Goal: Task Accomplishment & Management: Complete application form

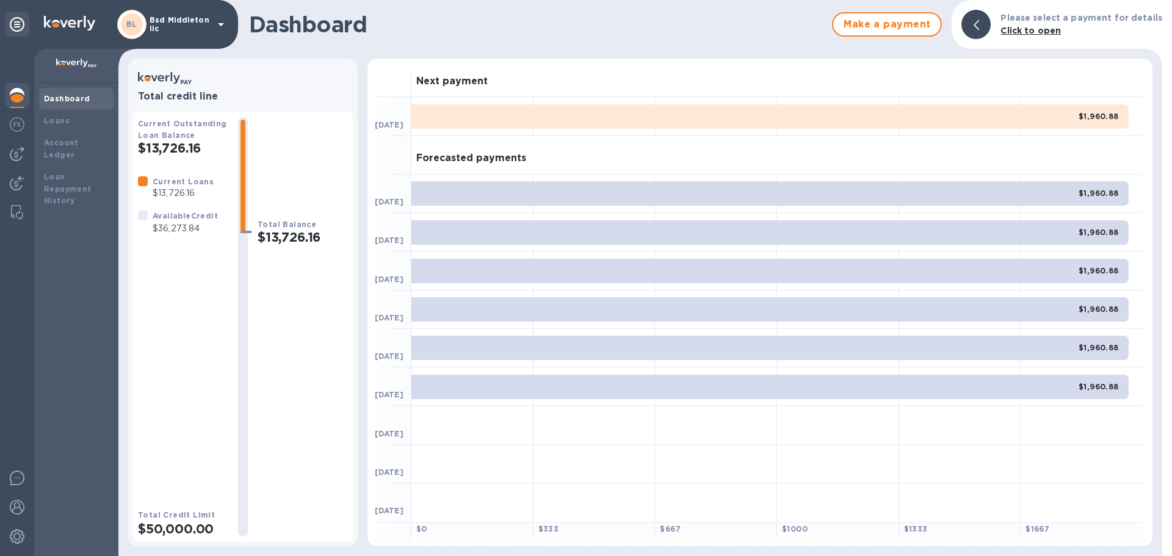
click at [185, 34] on div "BL Bsd Middleton llc" at bounding box center [172, 24] width 111 height 29
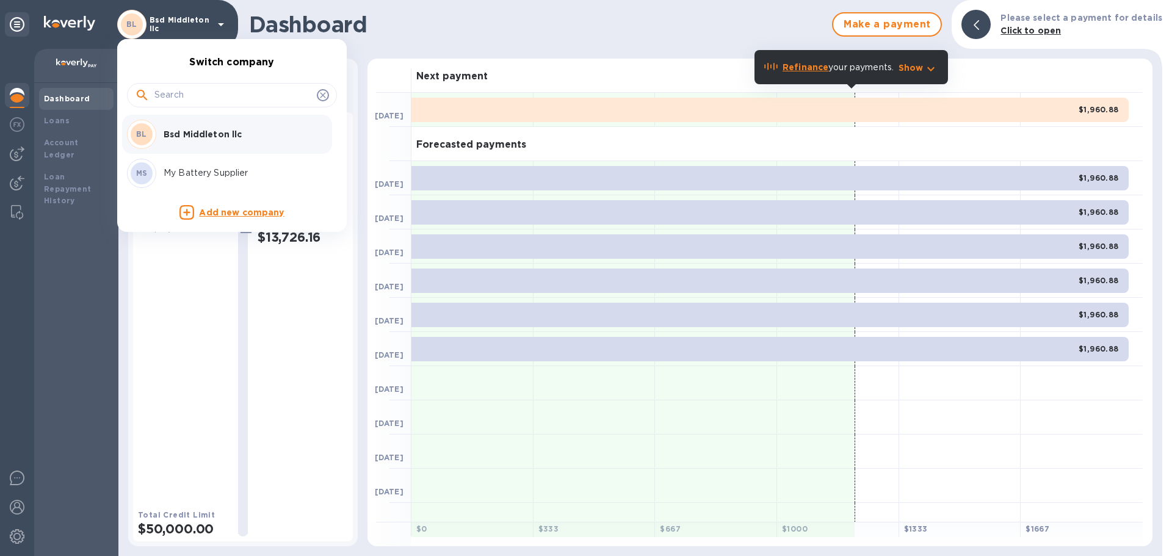
click at [224, 162] on div "MS My Battery Supplier" at bounding box center [222, 173] width 191 height 29
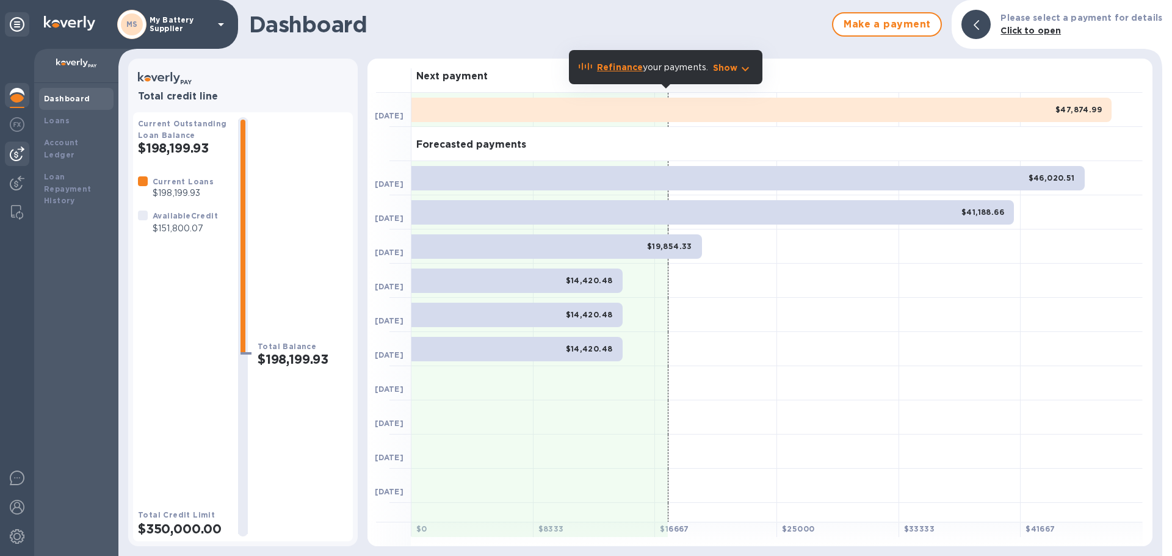
click at [16, 156] on img at bounding box center [17, 154] width 15 height 15
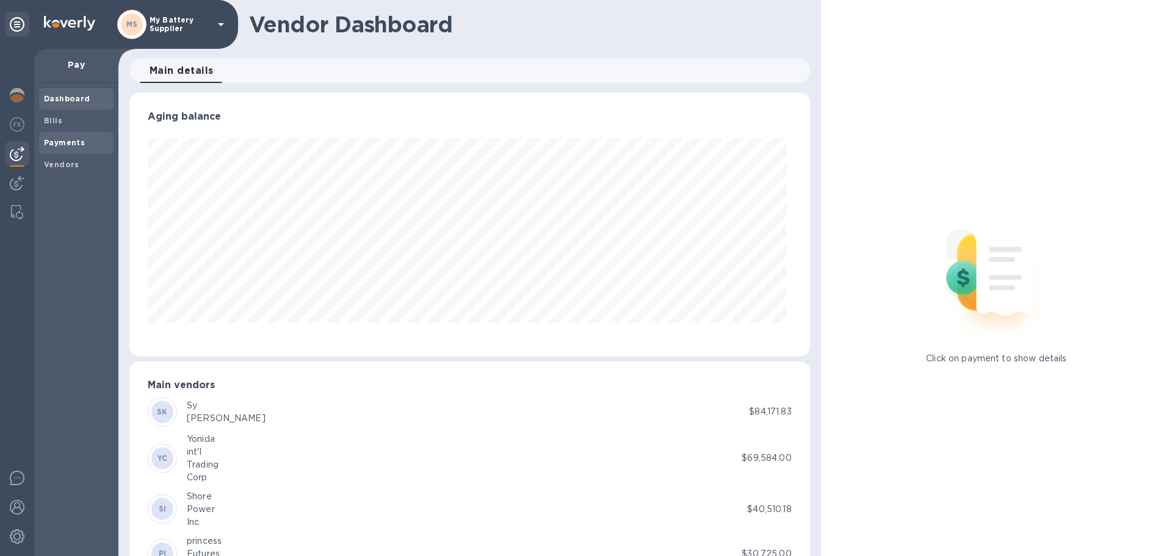
scroll to position [264, 675]
click at [61, 126] on span "Bills" at bounding box center [76, 121] width 65 height 12
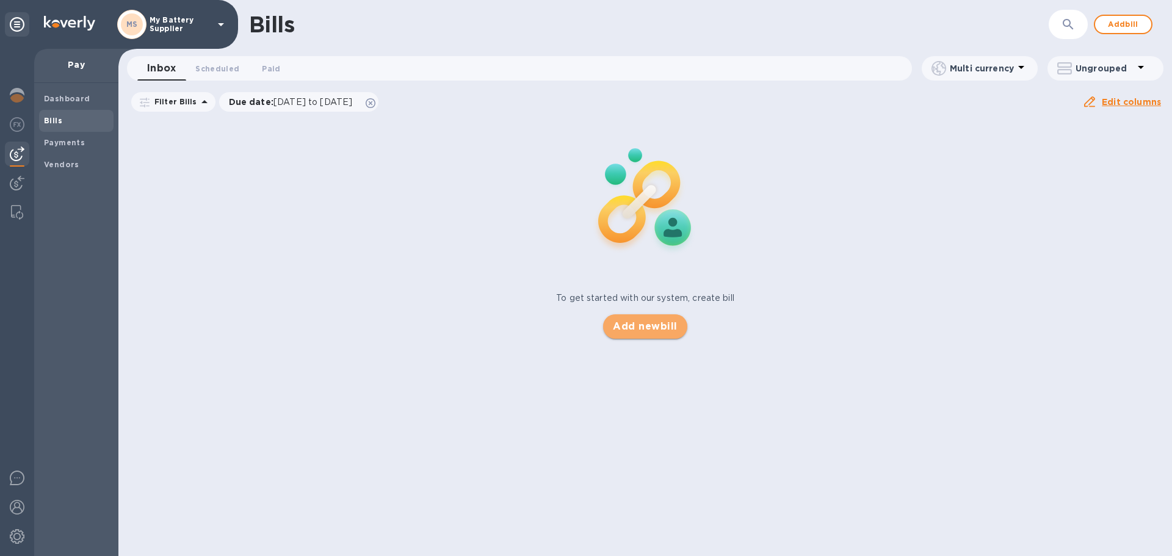
click at [628, 324] on span "Add new bill" at bounding box center [645, 326] width 64 height 15
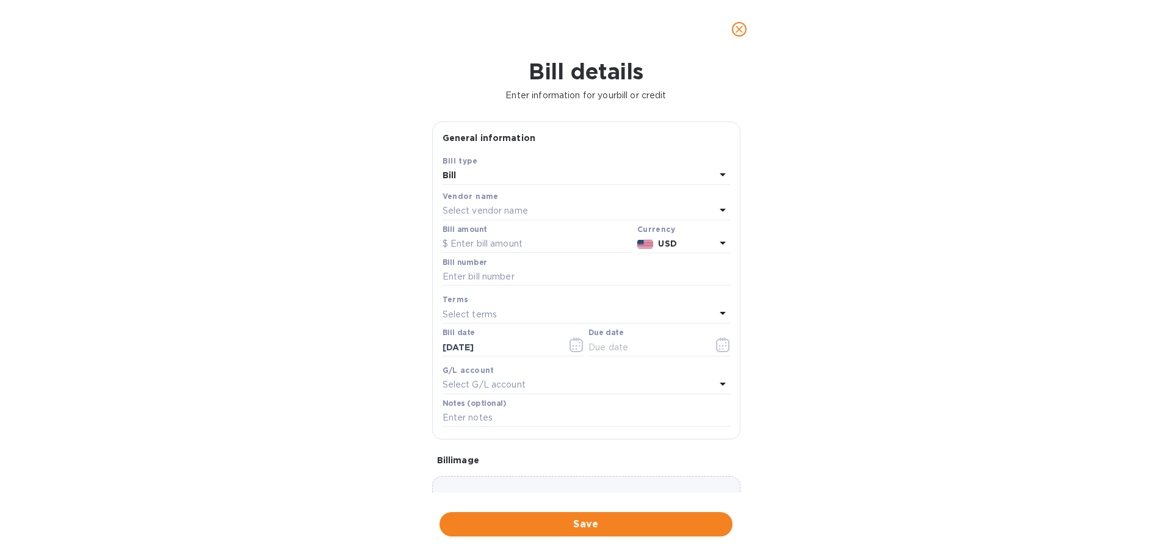
click at [512, 207] on p "Select vendor name" at bounding box center [485, 211] width 85 height 13
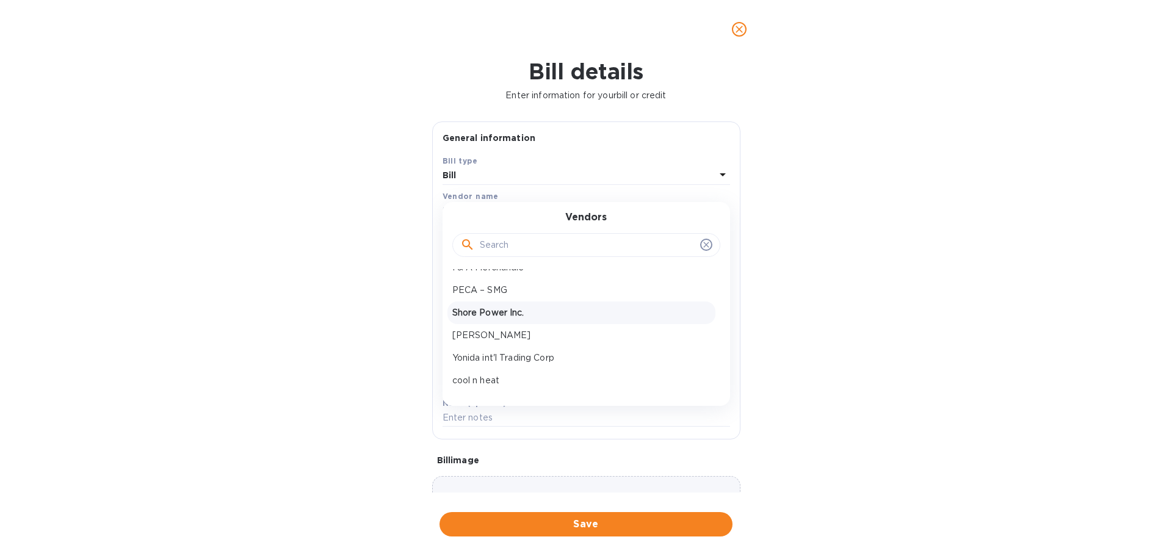
scroll to position [183, 0]
click at [507, 364] on p "price king" at bounding box center [581, 368] width 258 height 13
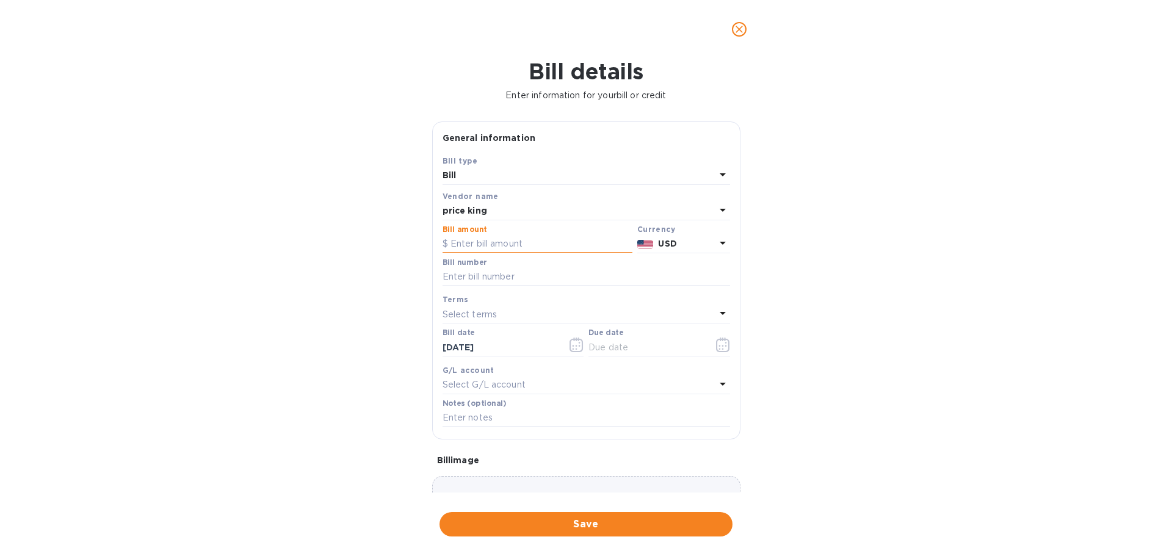
click at [508, 238] on input "text" at bounding box center [538, 244] width 190 height 18
paste input "29,173.2"
type input "29,173.2"
click at [518, 275] on input "text" at bounding box center [587, 277] width 288 height 18
paste input "A35684"
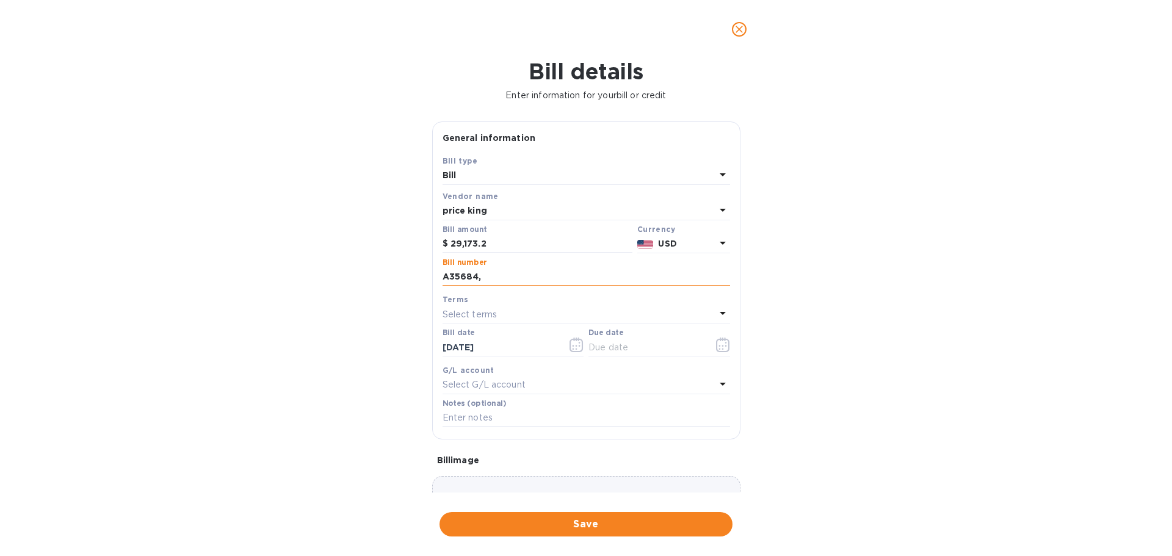
paste input "A35683"
paste input "A35682"
paste input "A35681"
paste input "A35680"
paste input "A35679"
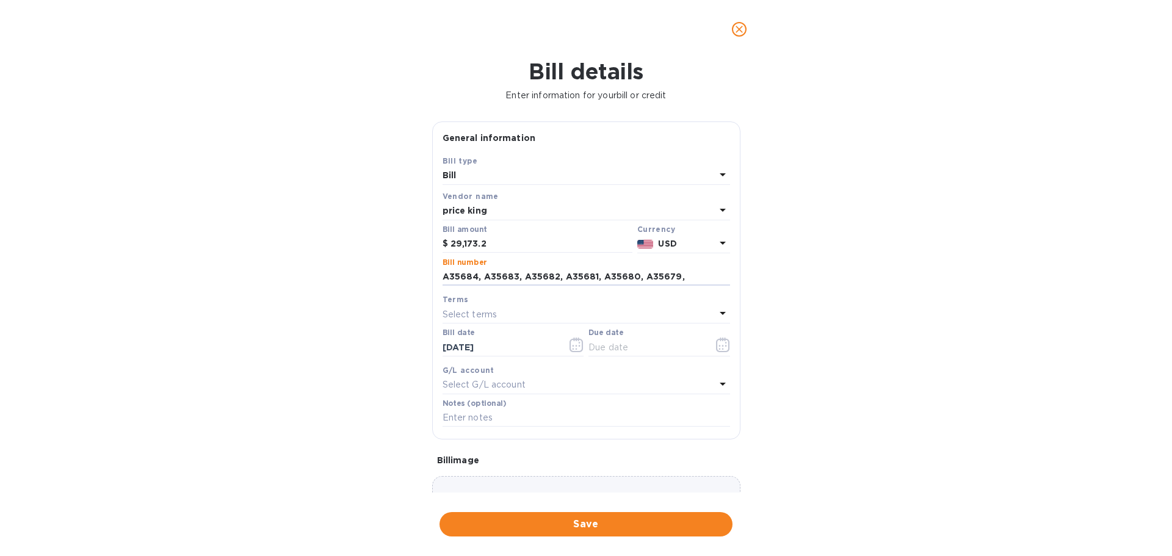
paste input "A35678"
paste input "A35677"
type input "A35684, A35683, A35682, A35681, A35680, A35679, A35678, A35677"
click at [641, 313] on div "Select terms" at bounding box center [579, 314] width 273 height 17
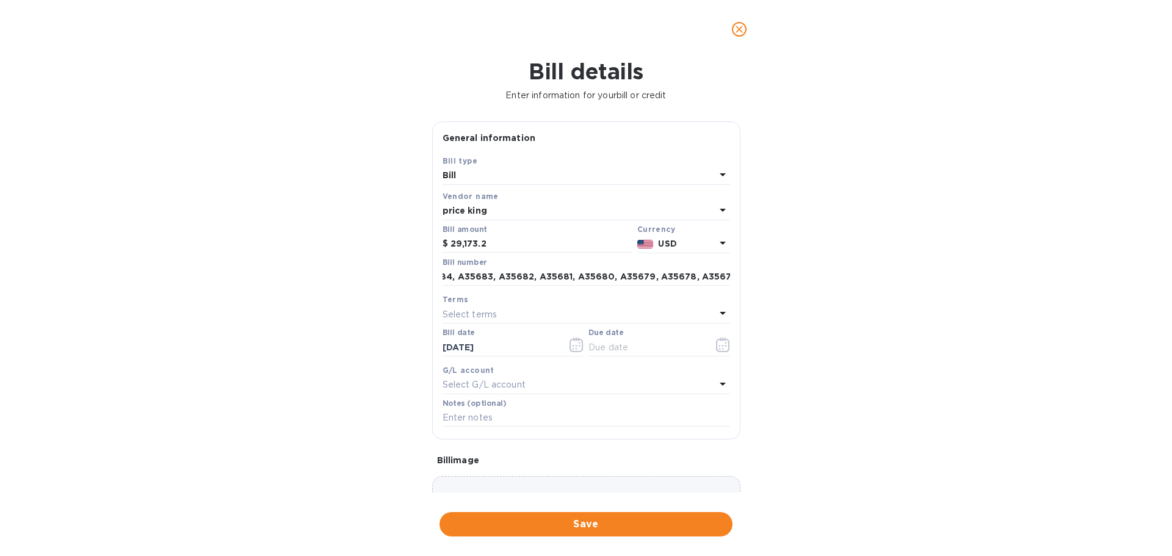
scroll to position [0, 0]
click at [546, 383] on p "Net 30" at bounding box center [581, 384] width 258 height 13
type input "[DATE]"
click at [481, 277] on input "A35684, A35683, A35682, A35681, A35680, A35679, A35678, A35677" at bounding box center [587, 277] width 288 height 18
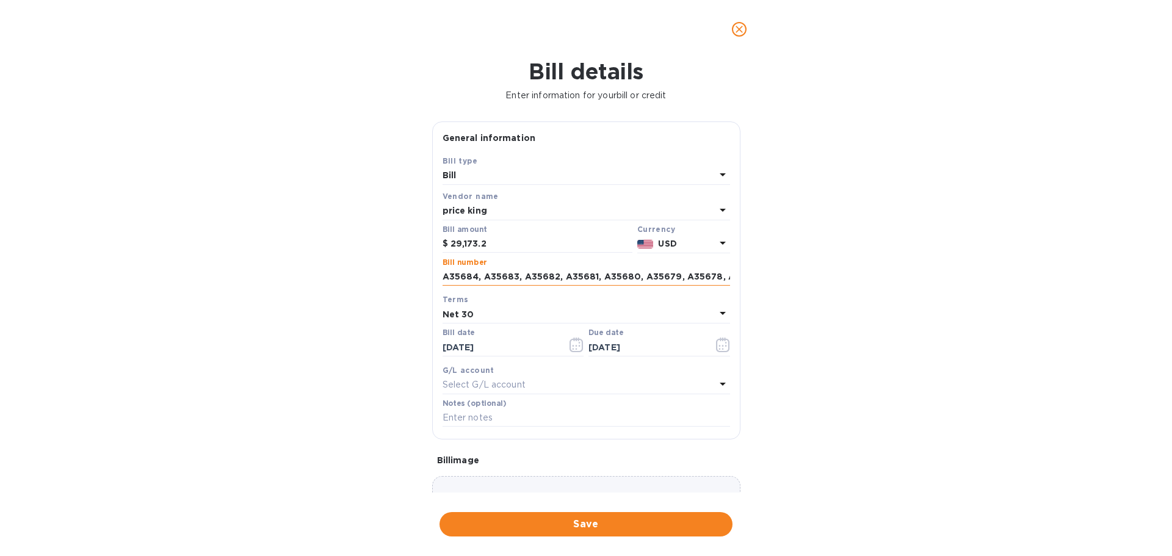
click at [481, 277] on input "A35684, A35683, A35682, A35681, A35680, A35679, A35678, A35677" at bounding box center [587, 277] width 288 height 18
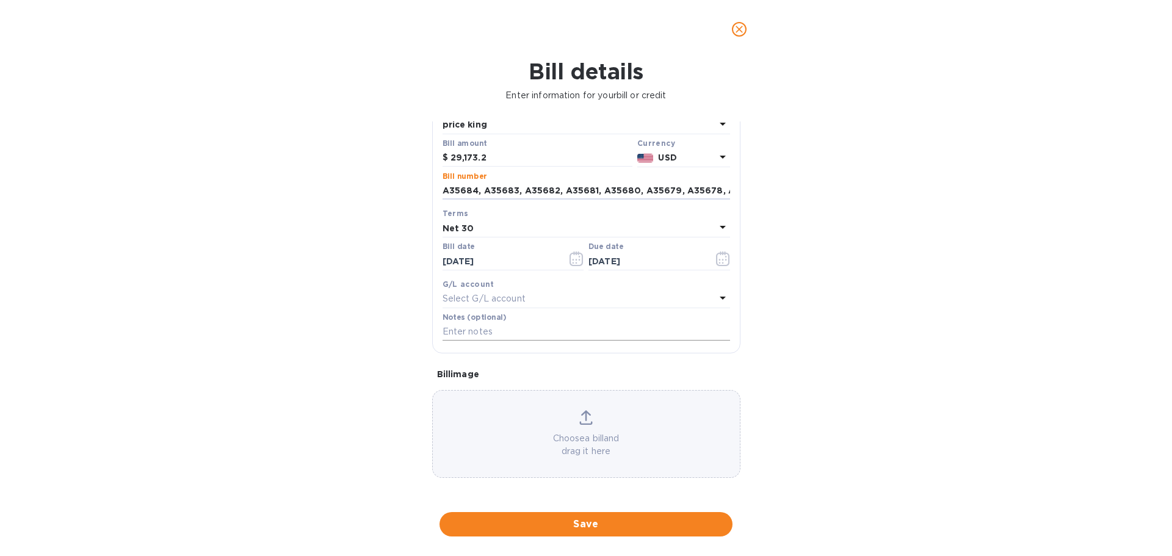
click at [535, 325] on input "text" at bounding box center [587, 332] width 288 height 18
paste input "A35684, A35683, A35682, A35681, A35680, A35679, A35678, A35677"
type input "A35684, A35683, A35682, A35681, A35680, A35679, A35678, A35677"
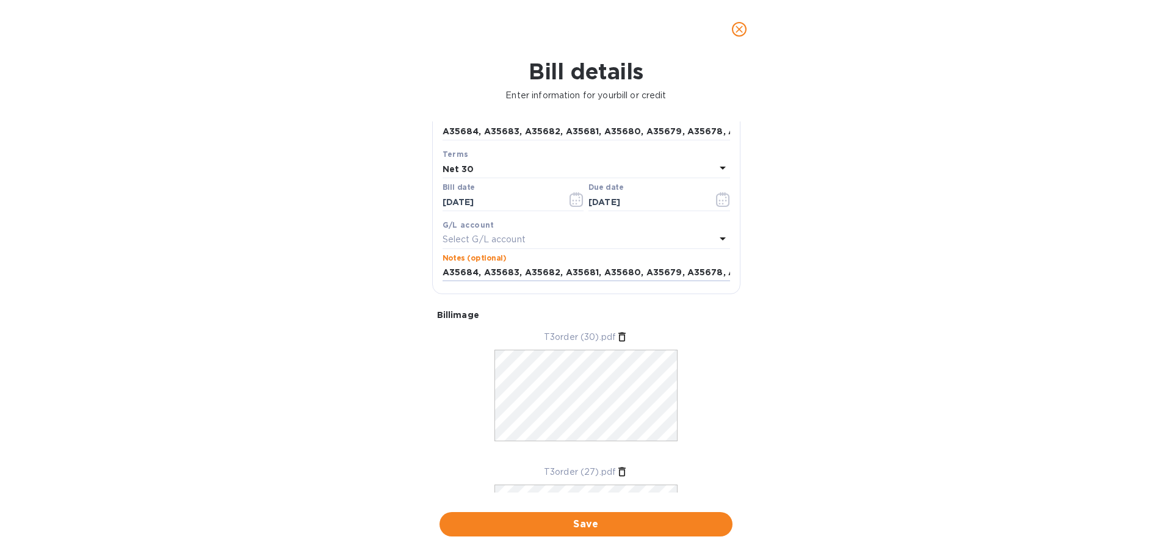
scroll to position [208, 0]
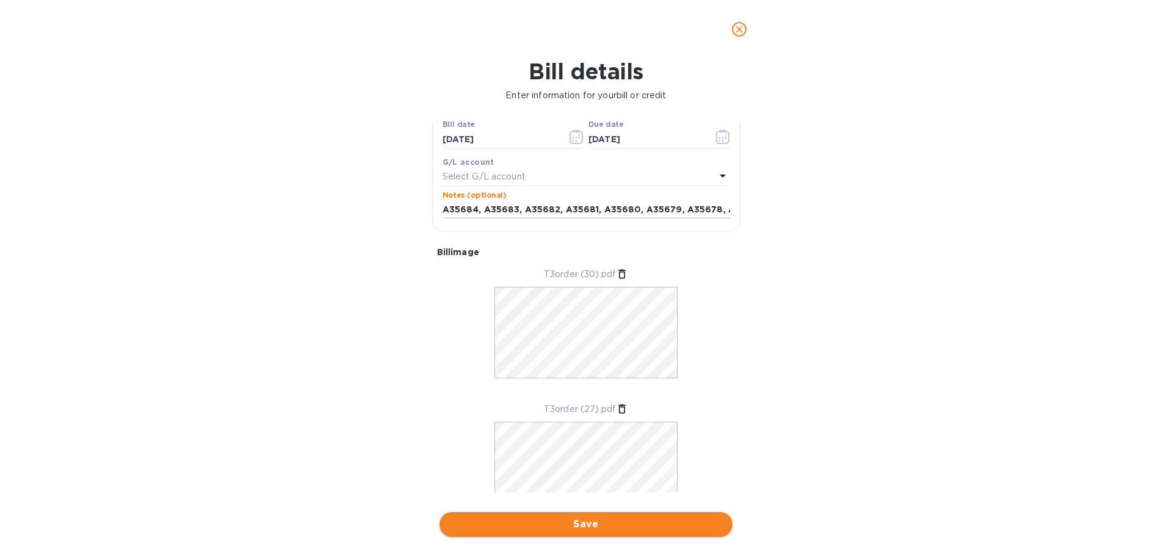
click at [602, 518] on span "Save" at bounding box center [586, 524] width 274 height 15
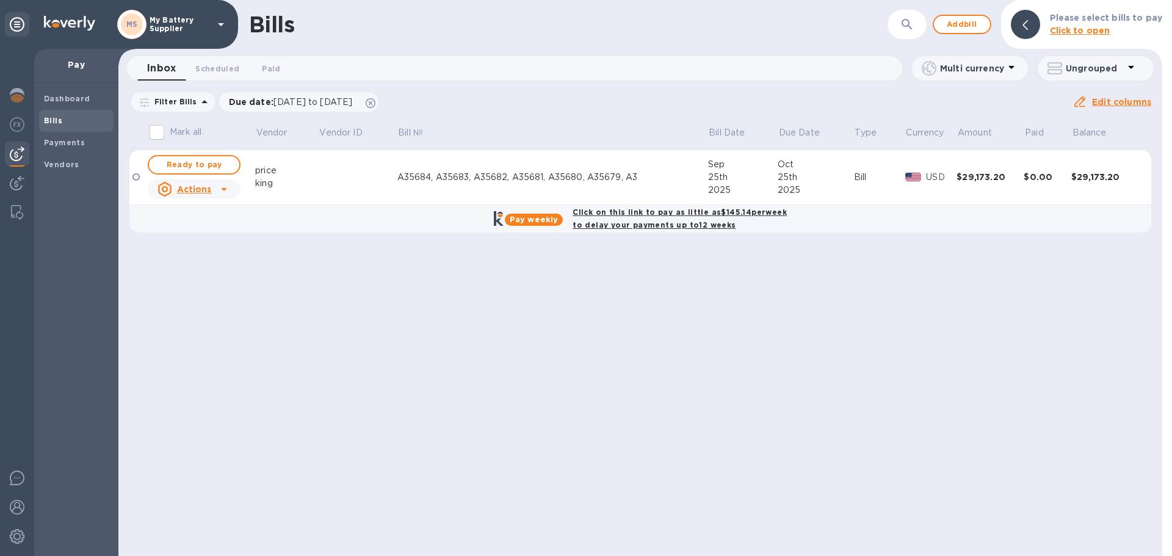
click at [687, 213] on b "Click on this link to pay as little as $145.14 per week to delay your payments …" at bounding box center [680, 219] width 214 height 22
checkbox input "true"
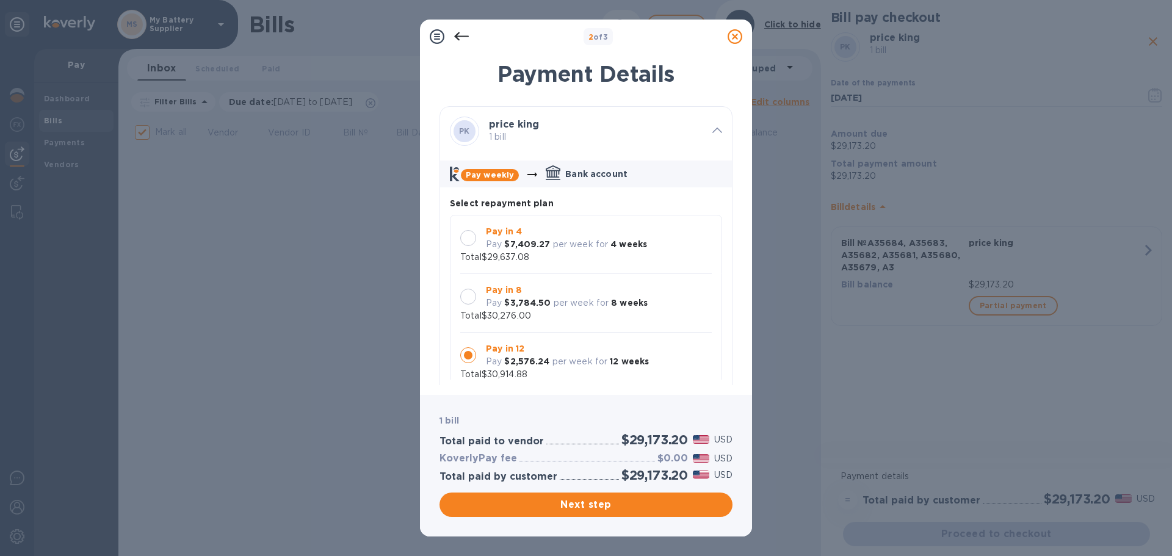
scroll to position [12, 0]
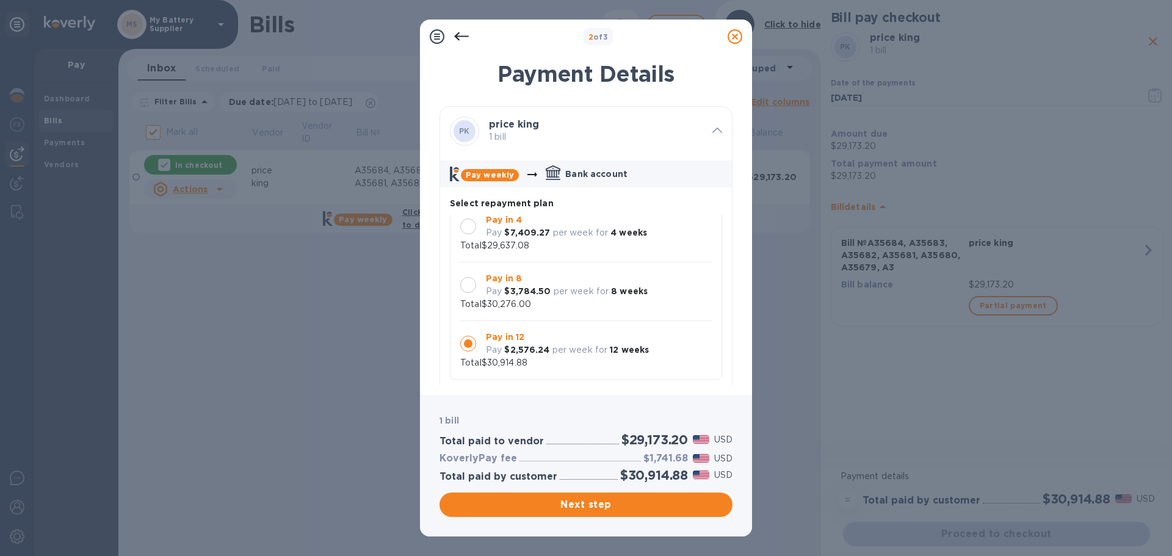
click at [531, 288] on b "$3,784.50" at bounding box center [527, 291] width 46 height 10
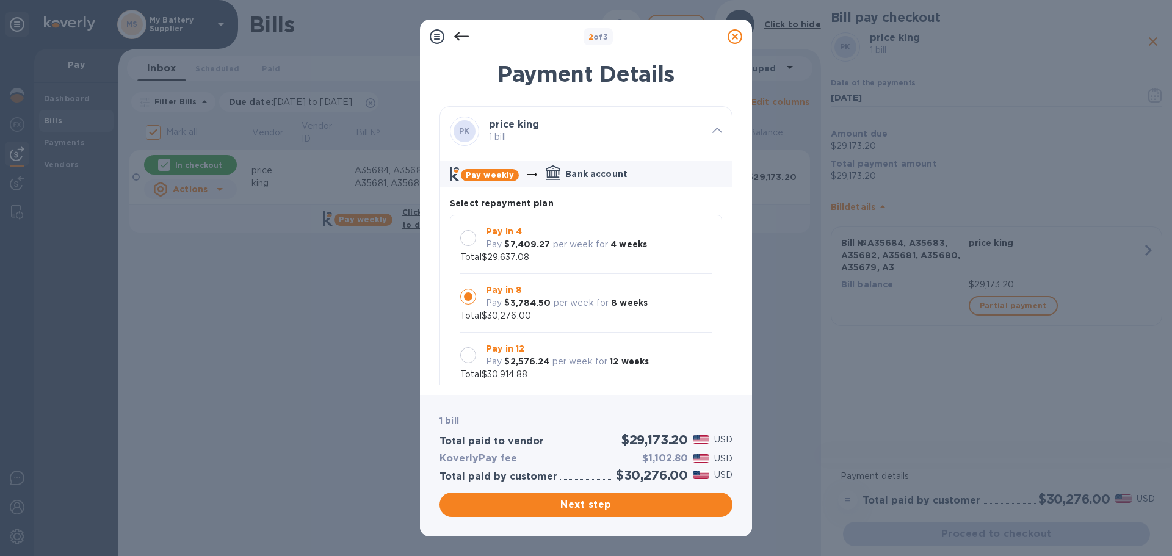
click at [546, 355] on p "$2,576.24" at bounding box center [526, 361] width 45 height 13
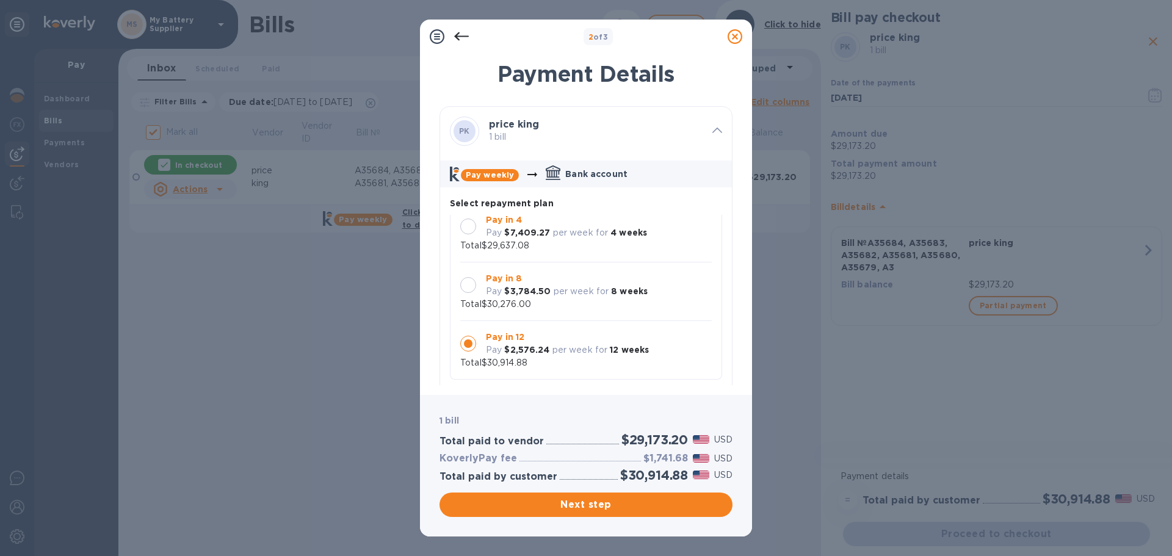
click at [543, 290] on b "$3,784.50" at bounding box center [527, 291] width 46 height 10
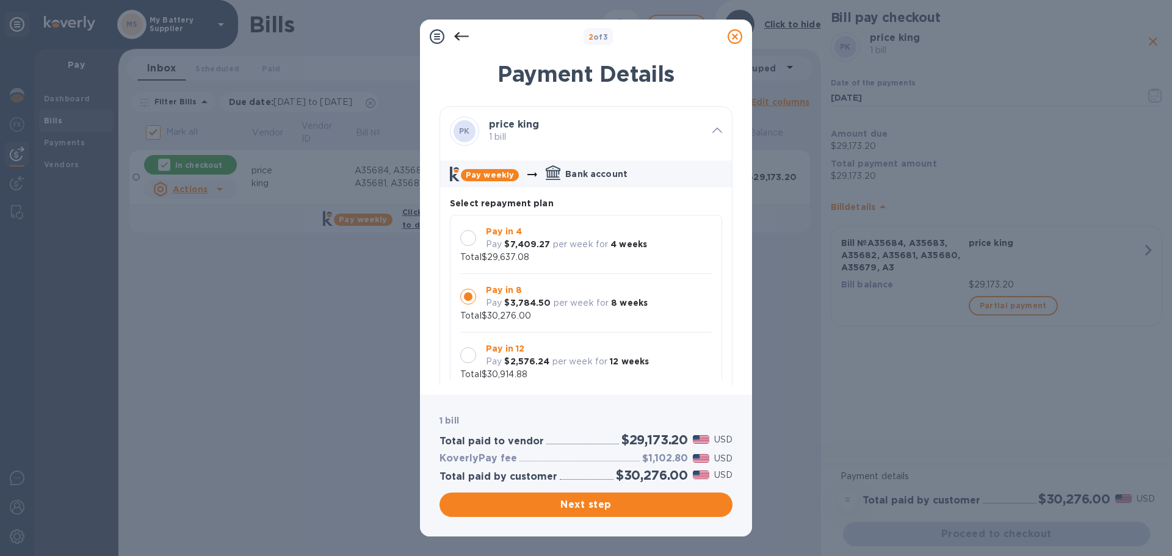
click at [649, 457] on h3 "$1,102.80" at bounding box center [665, 459] width 46 height 12
click at [648, 457] on h3 "$1,102.80" at bounding box center [665, 459] width 46 height 12
copy h3 "1,102.80"
click at [519, 503] on span "Next step" at bounding box center [586, 505] width 274 height 15
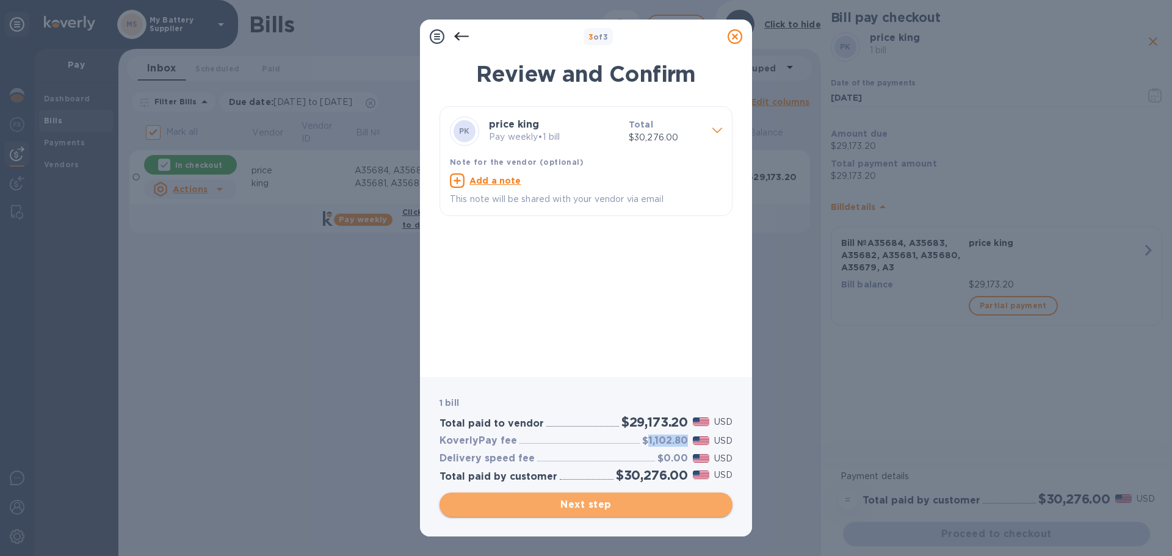
click at [564, 507] on span "Next step" at bounding box center [586, 505] width 274 height 15
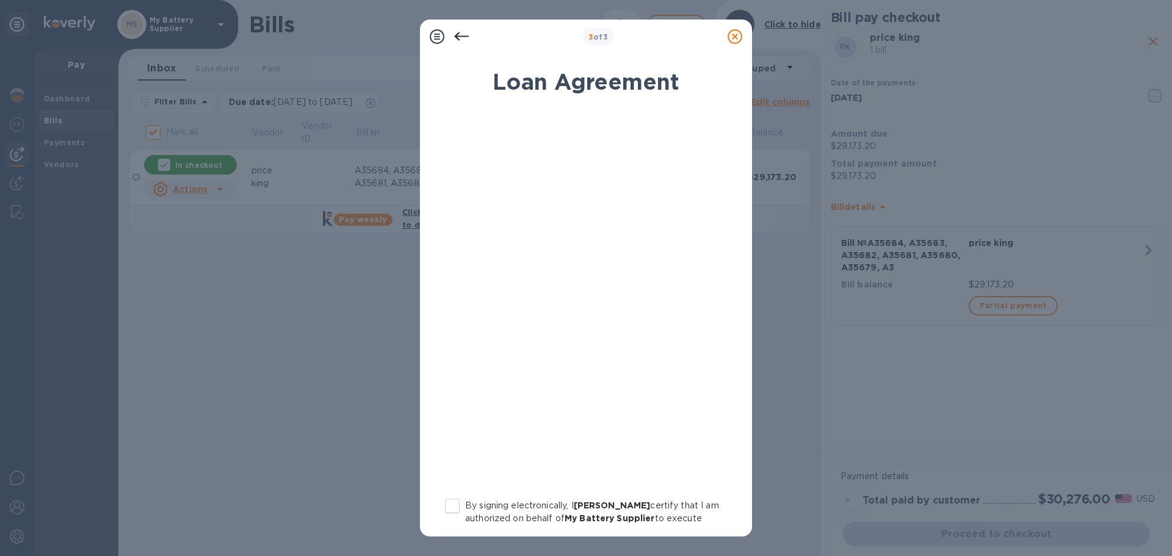
click at [449, 503] on input "By signing electronically, I [PERSON_NAME] certify that I am authorized on beha…" at bounding box center [453, 506] width 26 height 26
checkbox input "true"
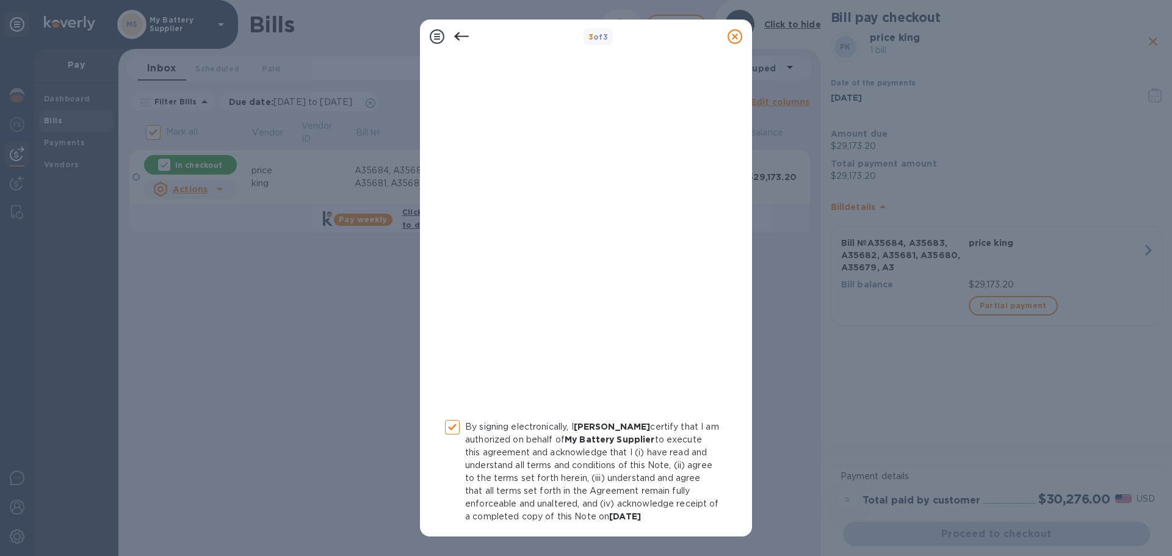
scroll to position [126, 0]
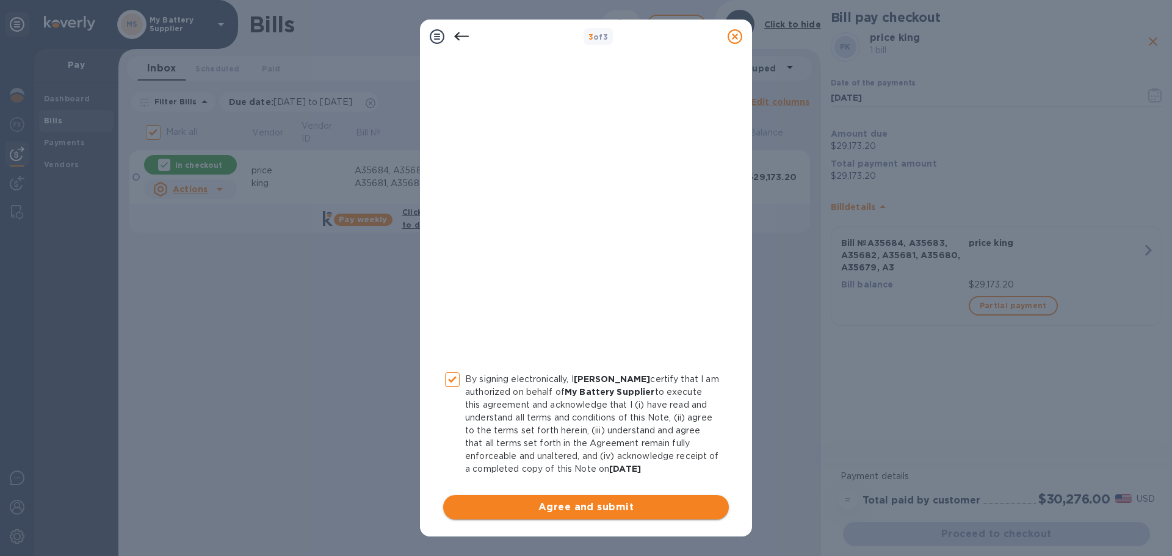
click at [511, 512] on span "Agree and submit" at bounding box center [586, 507] width 266 height 15
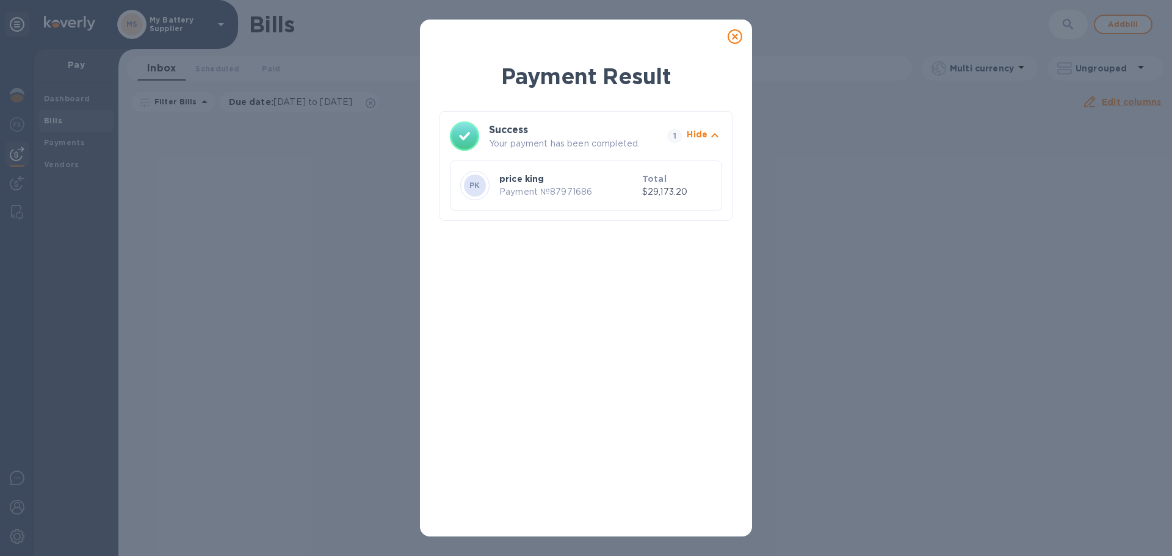
click at [728, 38] on icon at bounding box center [735, 36] width 15 height 15
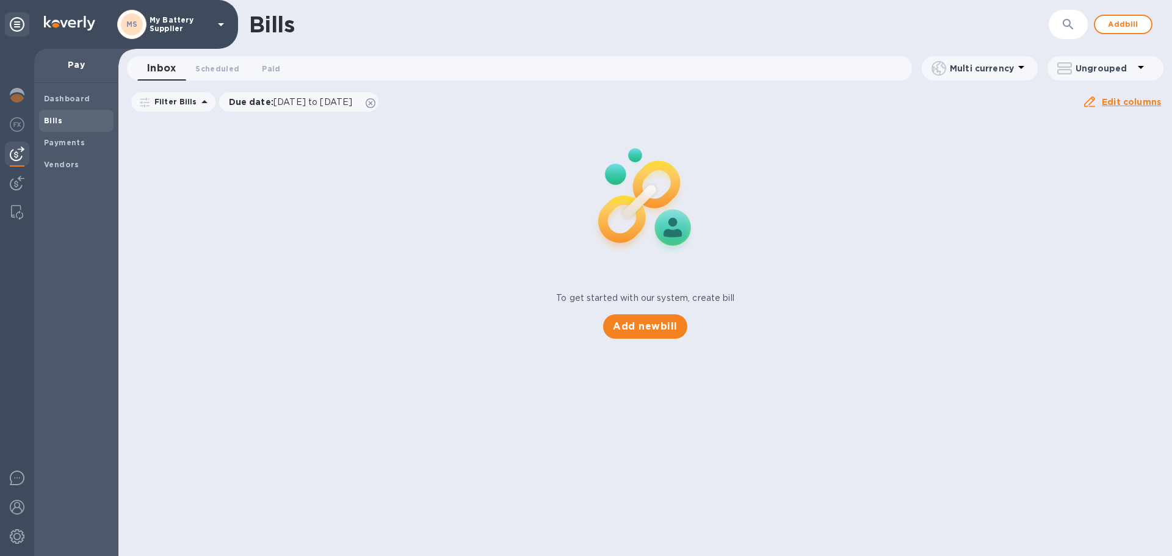
click at [181, 33] on div "MS My Battery Supplier" at bounding box center [172, 24] width 111 height 29
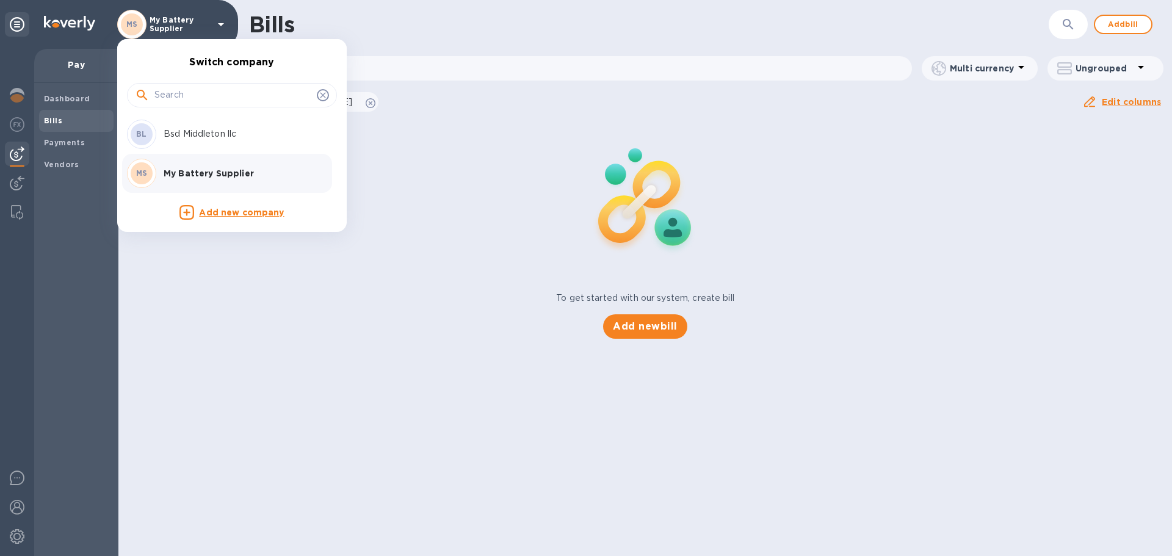
click at [29, 91] on div at bounding box center [586, 278] width 1172 height 556
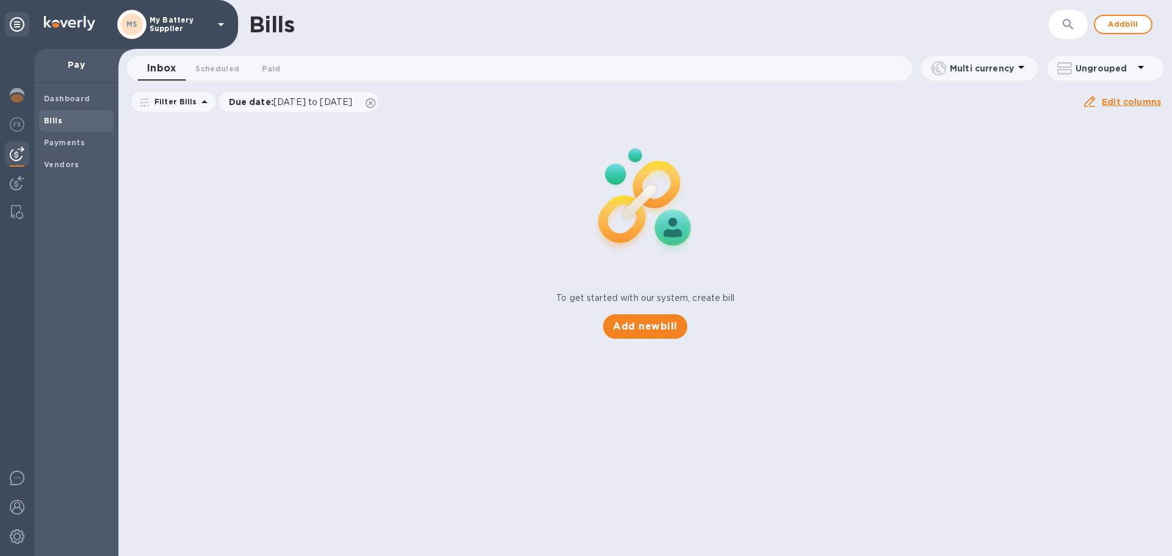
click at [16, 91] on img at bounding box center [17, 95] width 15 height 15
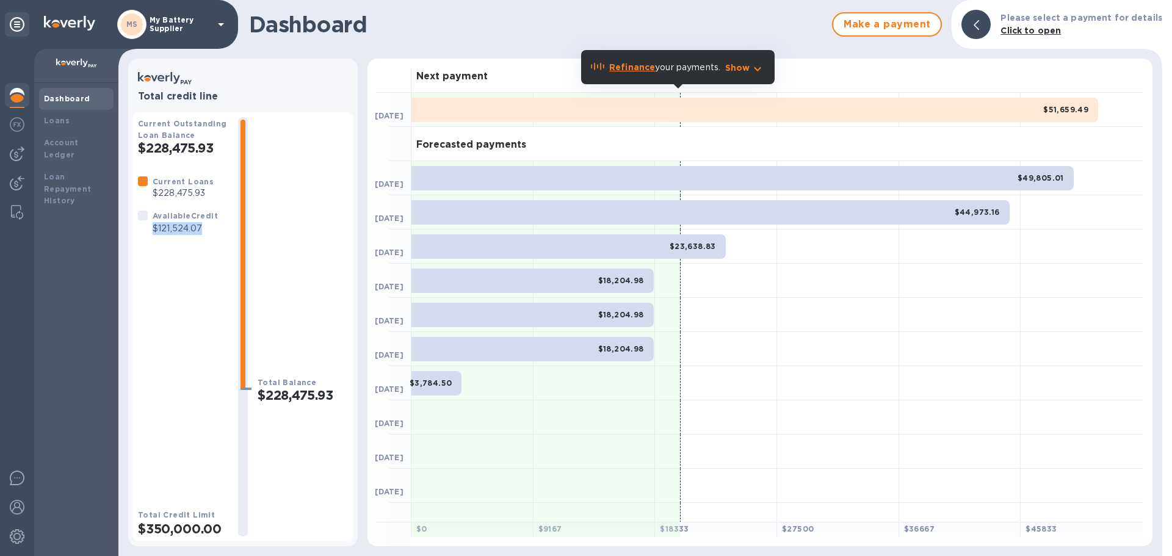
drag, startPoint x: 201, startPoint y: 228, endPoint x: 153, endPoint y: 230, distance: 47.7
click at [153, 230] on p "$121,524.07" at bounding box center [185, 228] width 65 height 13
copy p "$121,524.07"
click at [170, 20] on p "My Battery Supplier" at bounding box center [180, 24] width 61 height 17
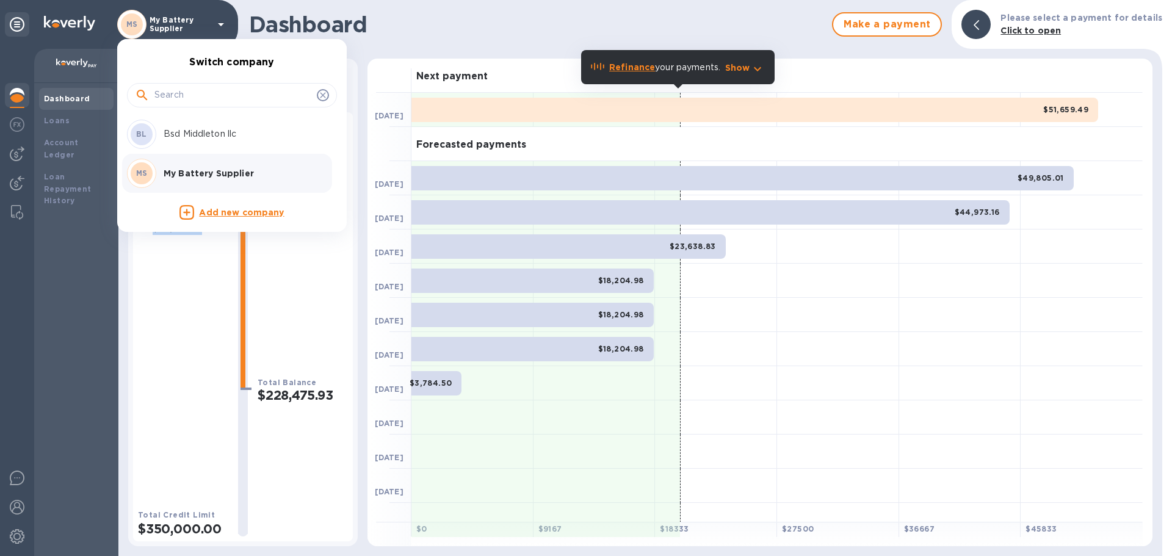
click at [189, 120] on div "BL Bsd Middleton llc" at bounding box center [222, 134] width 191 height 29
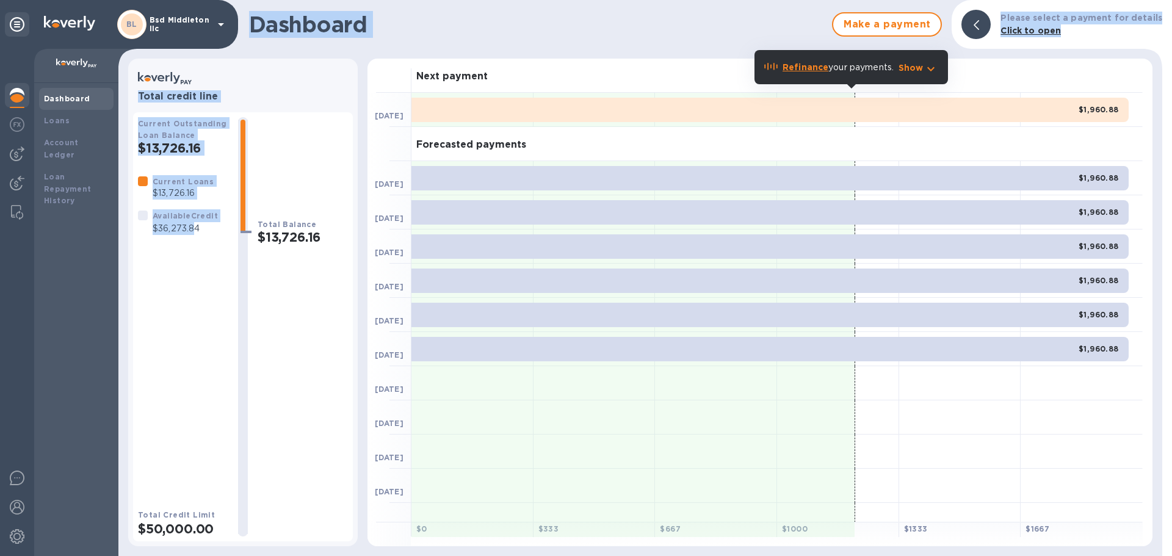
drag, startPoint x: 196, startPoint y: 233, endPoint x: 106, endPoint y: 227, distance: 90.5
click at [106, 227] on div "BL Bsd Middleton llc Dashboard Loans Account Ledger Loan Repayment History Dash…" at bounding box center [586, 278] width 1172 height 556
click at [122, 227] on div "Total credit line Current Outstanding Loan Balance $13,726.16 Current Loans $13…" at bounding box center [640, 308] width 1044 height 498
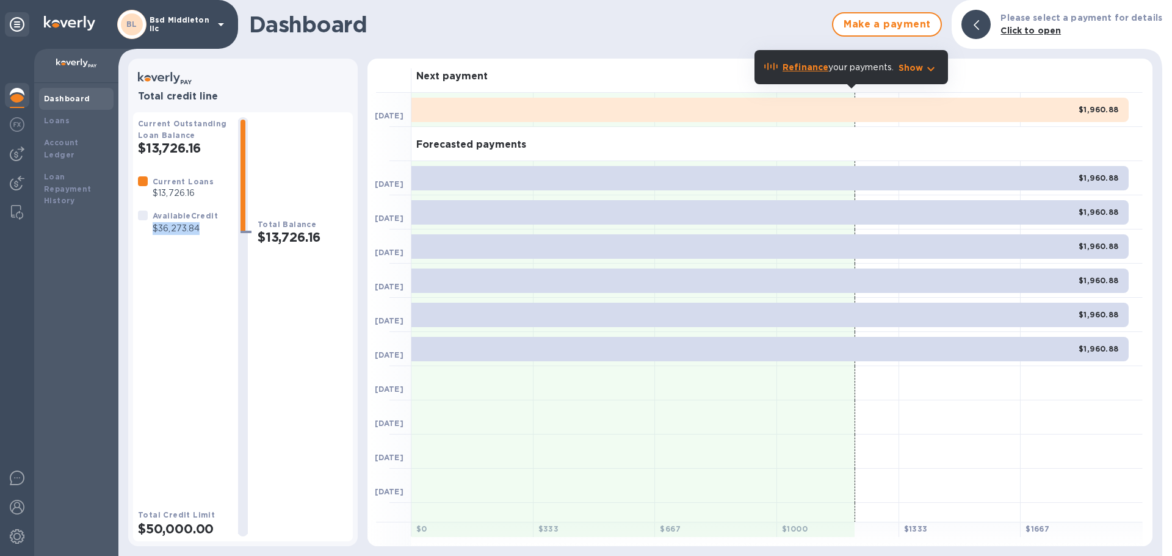
drag, startPoint x: 154, startPoint y: 230, endPoint x: 208, endPoint y: 230, distance: 53.7
click at [208, 230] on p "$36,273.84" at bounding box center [185, 228] width 65 height 13
copy p "$36,273.84"
